Goal: Find specific page/section: Find specific page/section

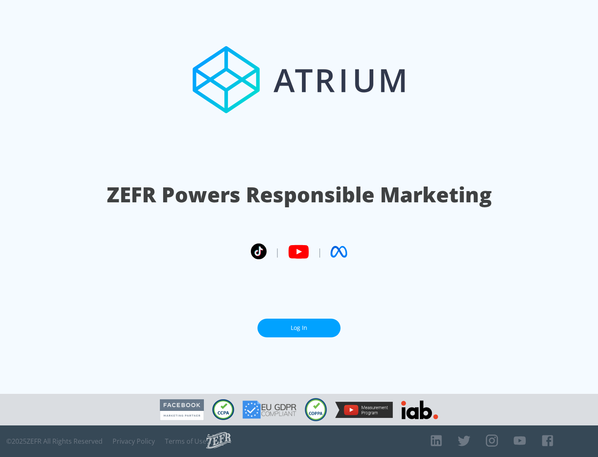
click at [299, 324] on link "Log In" at bounding box center [298, 327] width 83 height 19
